Goal: Navigation & Orientation: Find specific page/section

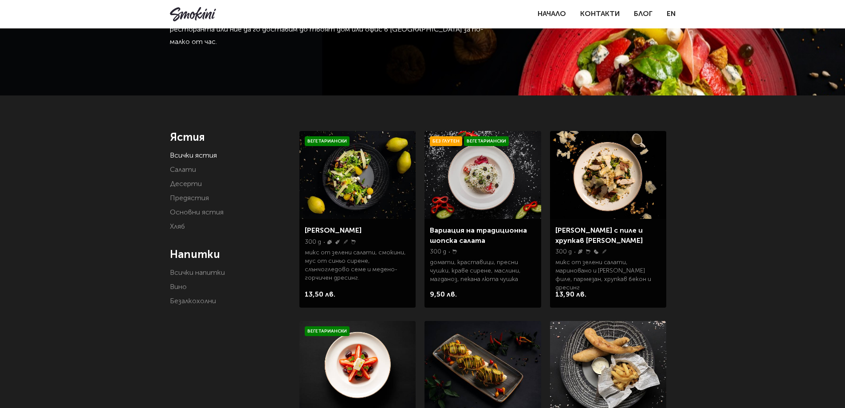
scroll to position [82, 0]
click at [200, 201] on link "Предястия" at bounding box center [189, 198] width 39 height 7
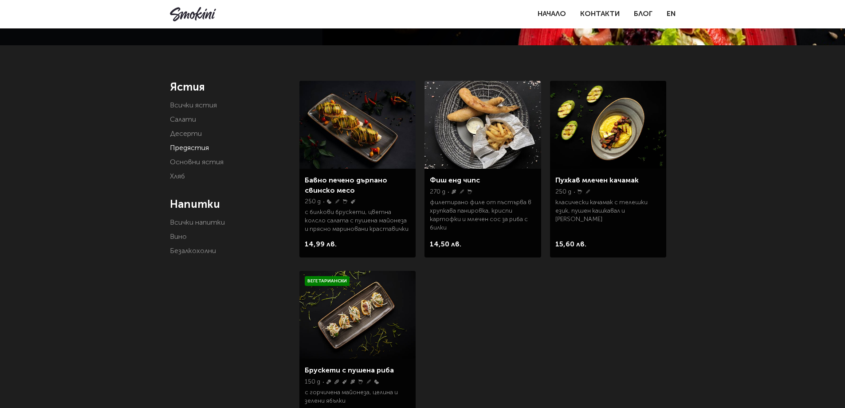
scroll to position [133, 0]
click at [209, 160] on link "Основни ястия" at bounding box center [197, 161] width 54 height 7
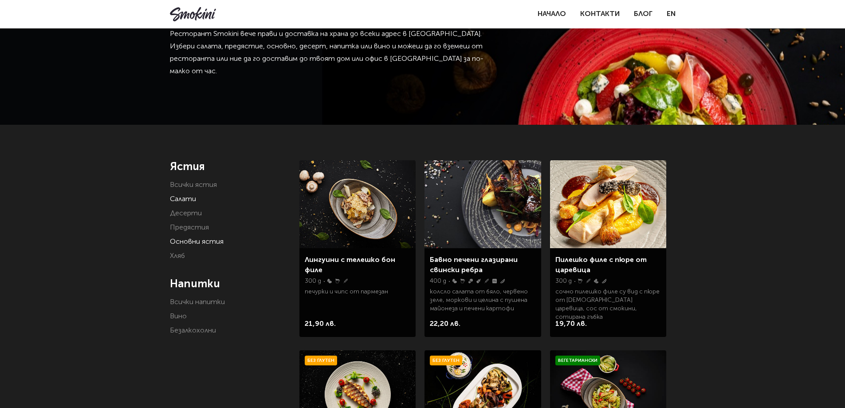
scroll to position [44, 0]
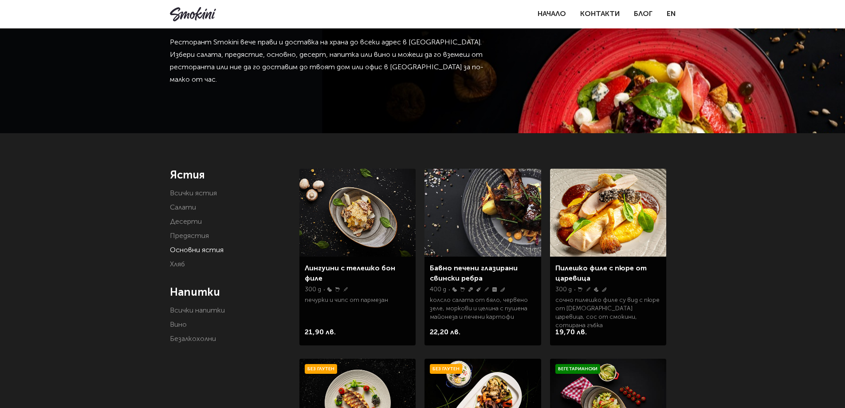
click at [179, 316] on li "Всички напитки" at bounding box center [228, 310] width 117 height 12
click at [178, 313] on link "Всички напитки" at bounding box center [197, 310] width 55 height 7
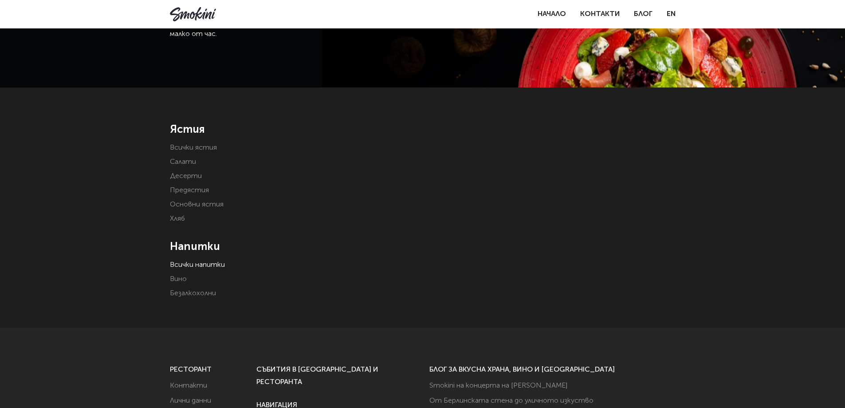
scroll to position [89, 0]
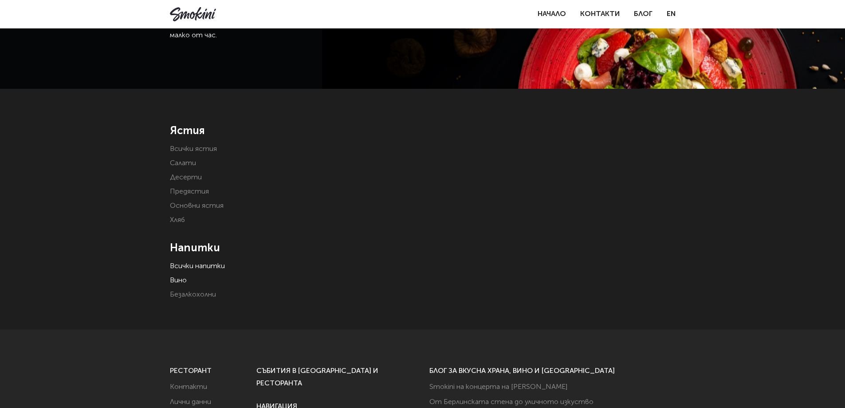
click at [178, 278] on link "Вино" at bounding box center [178, 280] width 17 height 7
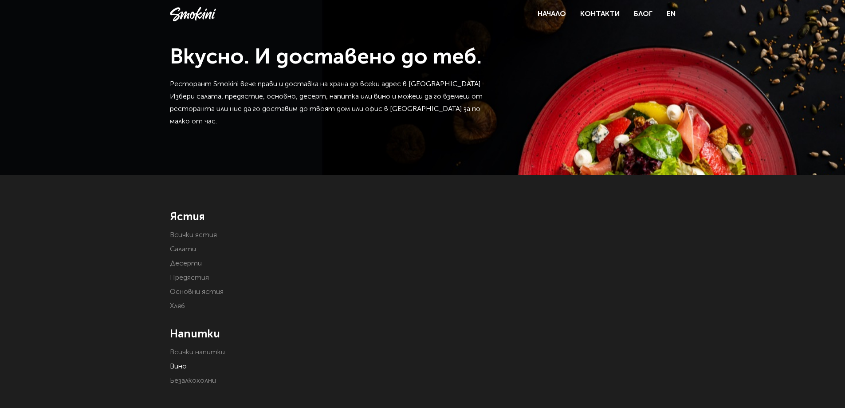
scroll to position [133, 0]
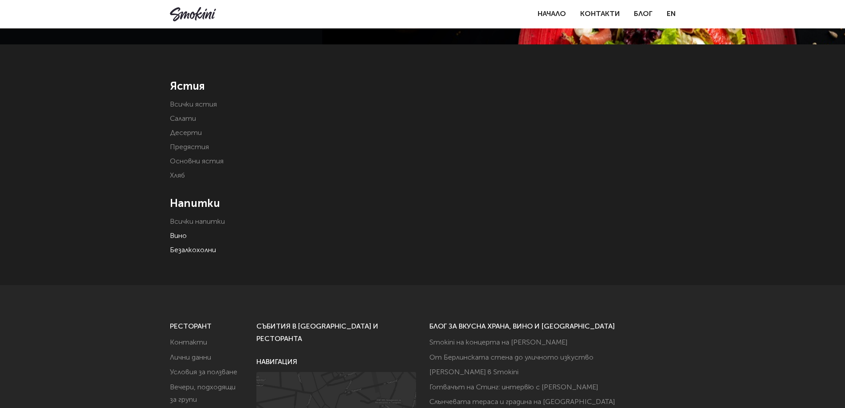
click at [193, 249] on link "Безалкохолни" at bounding box center [193, 250] width 46 height 7
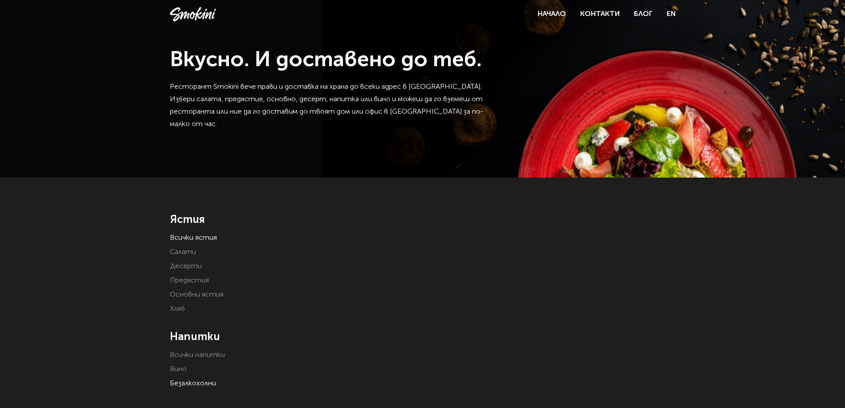
click at [200, 237] on link "Всички ястия" at bounding box center [193, 237] width 47 height 7
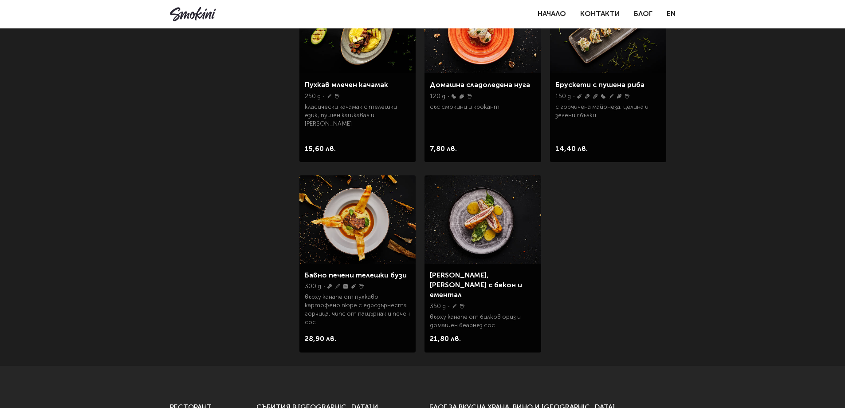
scroll to position [1375, 0]
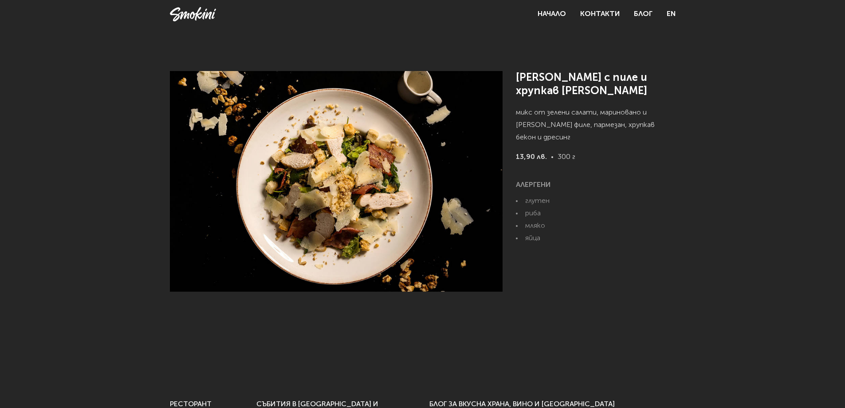
click at [181, 16] on link at bounding box center [193, 14] width 46 height 14
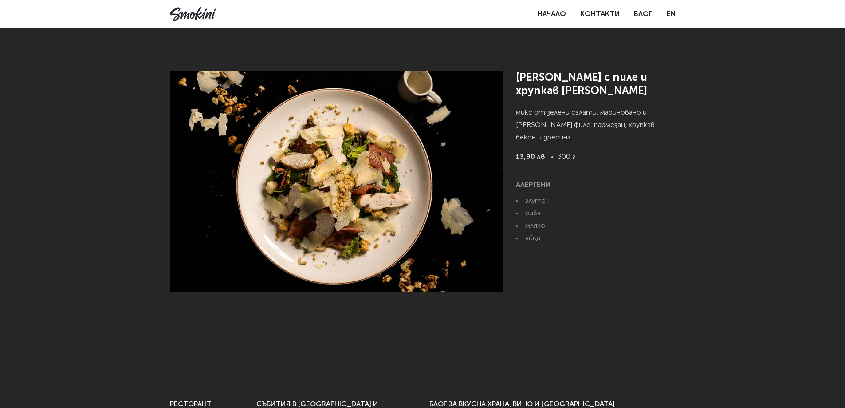
scroll to position [264, 0]
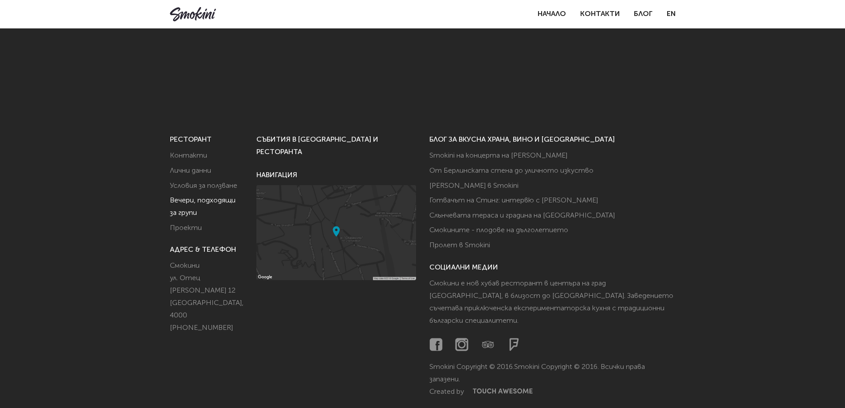
click at [183, 211] on link "Вечери, подходящи за групи" at bounding box center [203, 207] width 66 height 20
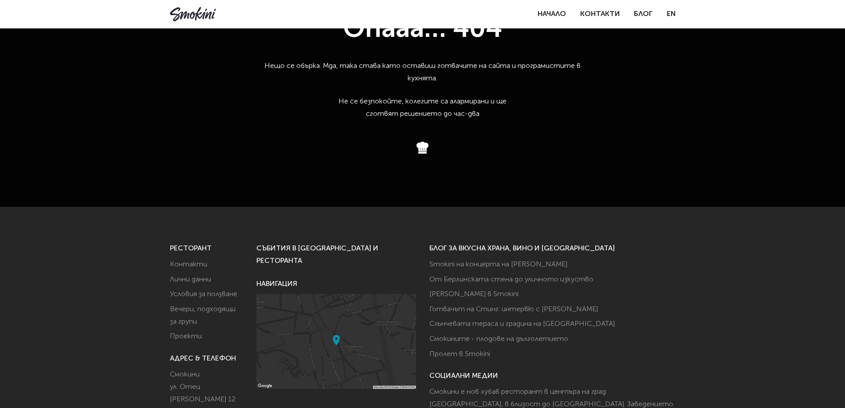
scroll to position [181, 0]
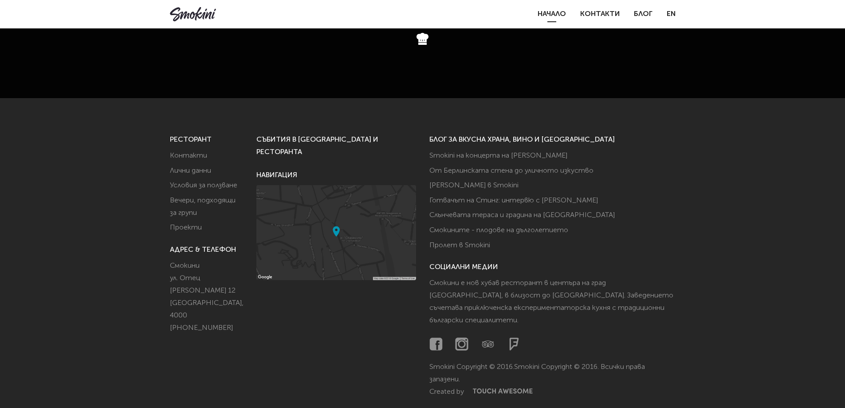
drag, startPoint x: 556, startPoint y: 14, endPoint x: 552, endPoint y: 15, distance: 4.5
click at [556, 15] on link "Начало" at bounding box center [552, 14] width 28 height 7
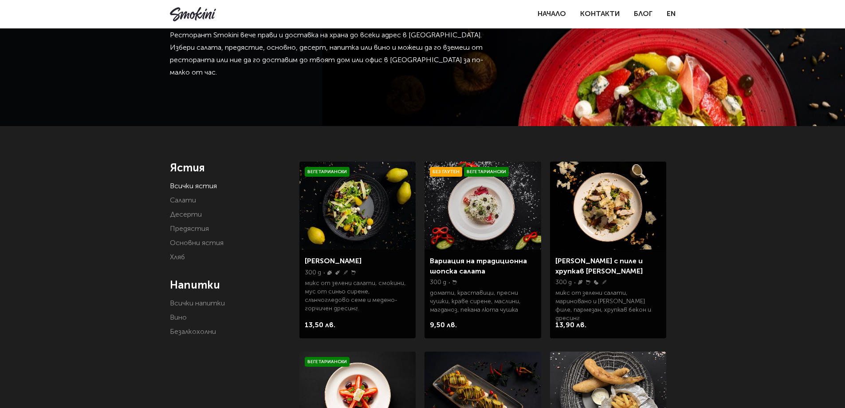
scroll to position [44, 0]
